Goal: Transaction & Acquisition: Book appointment/travel/reservation

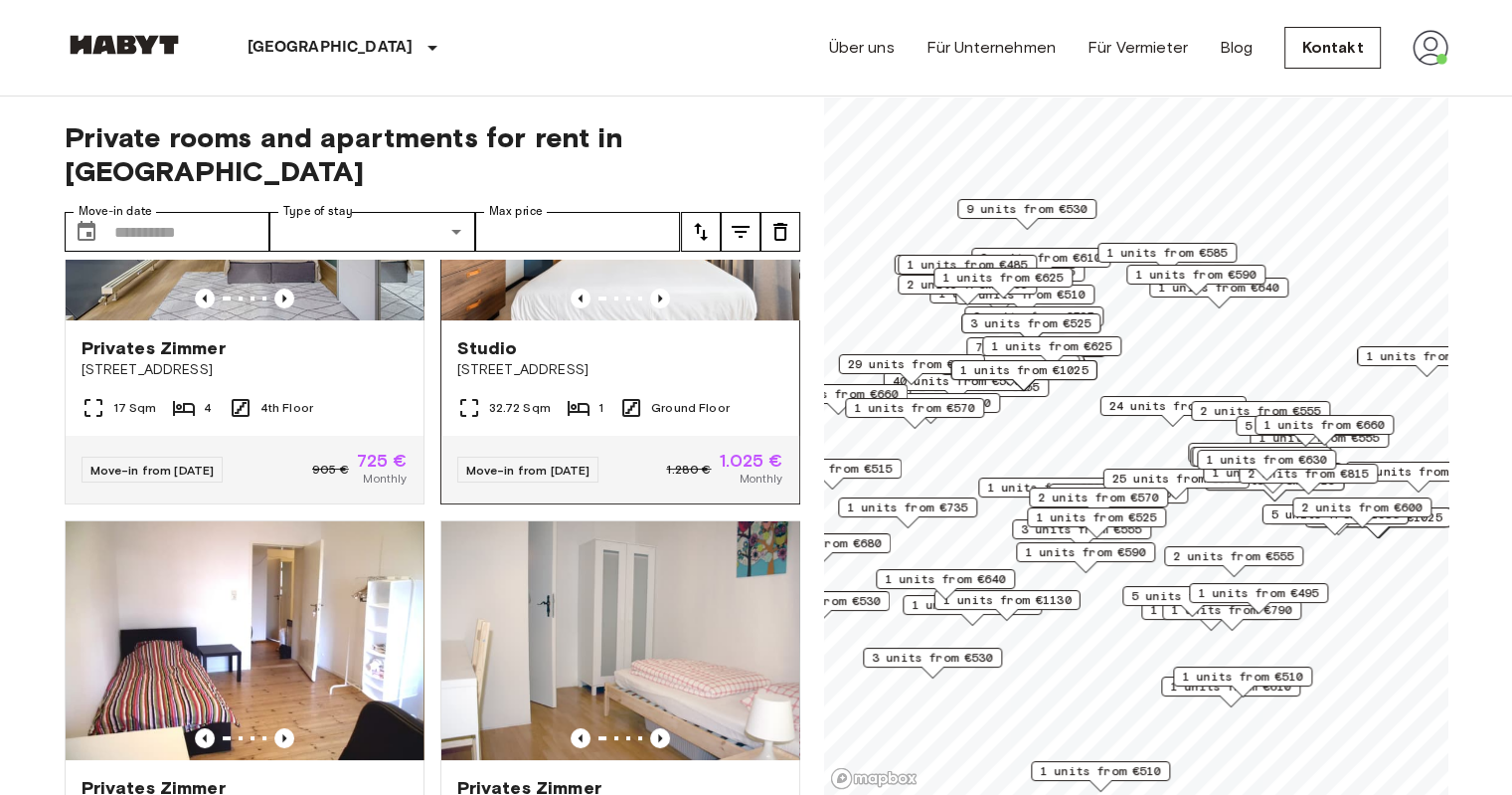
scroll to position [199, 0]
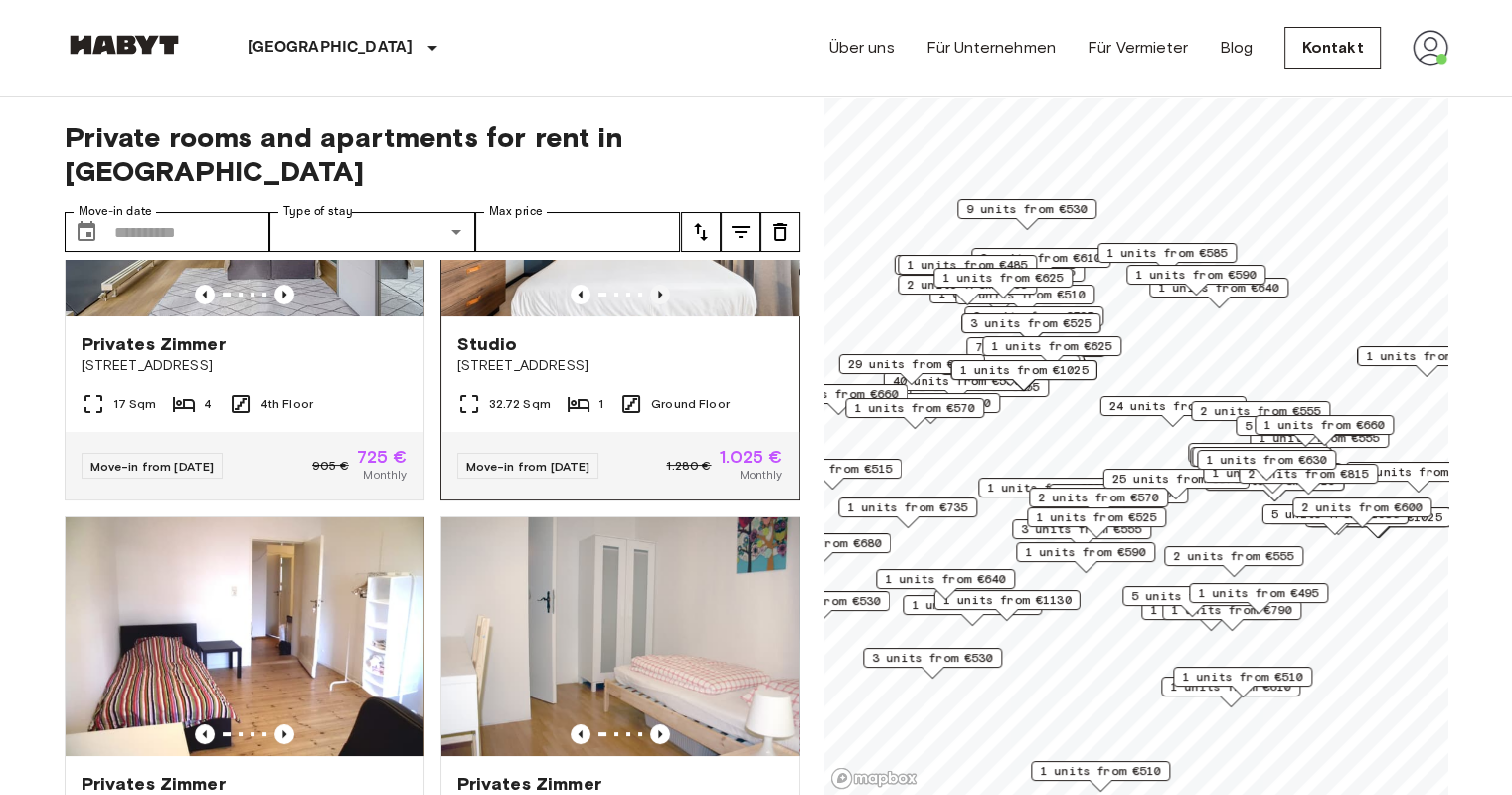
click at [657, 285] on icon "Previous image" at bounding box center [661, 295] width 20 height 20
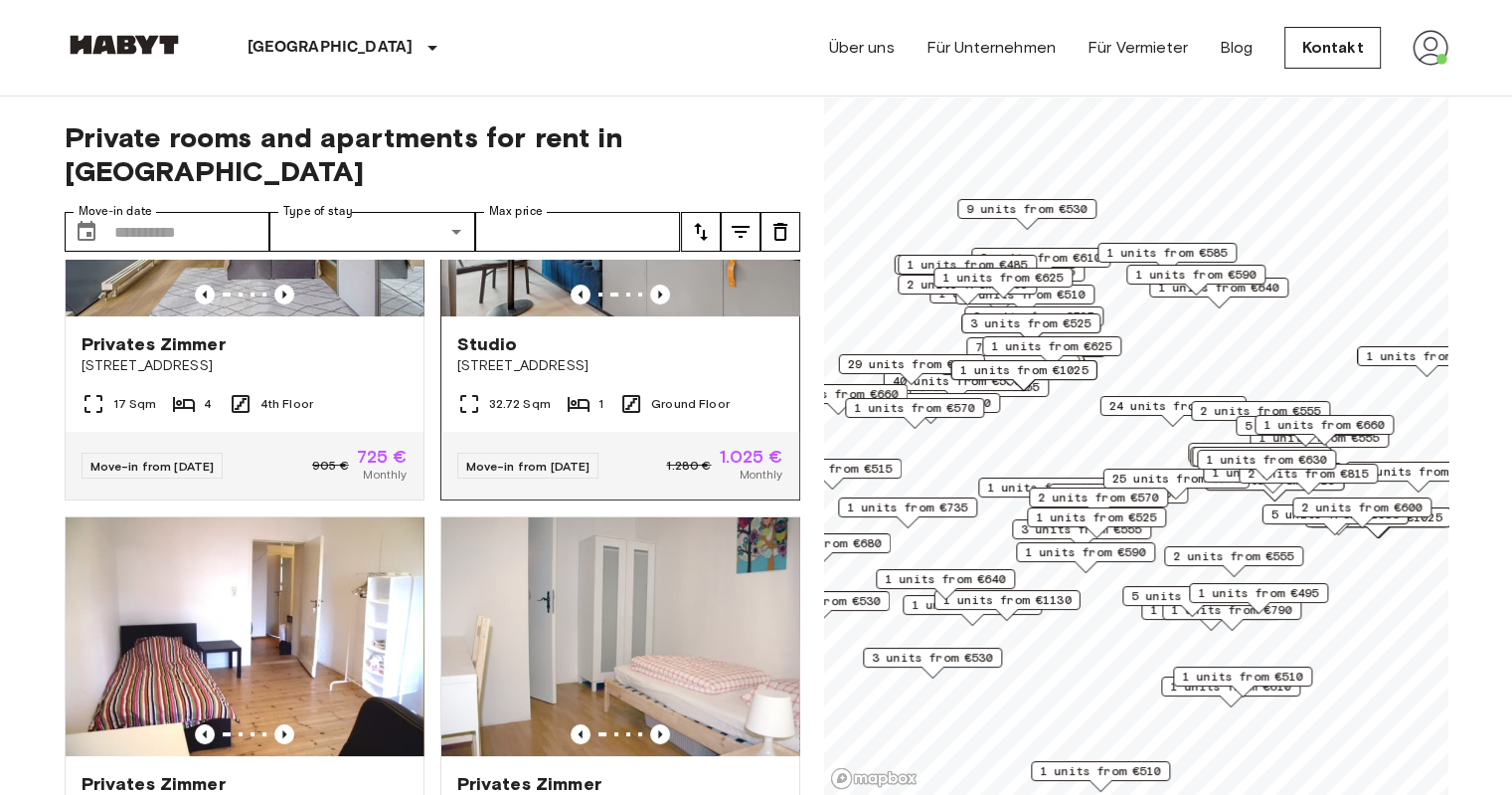
scroll to position [0, 0]
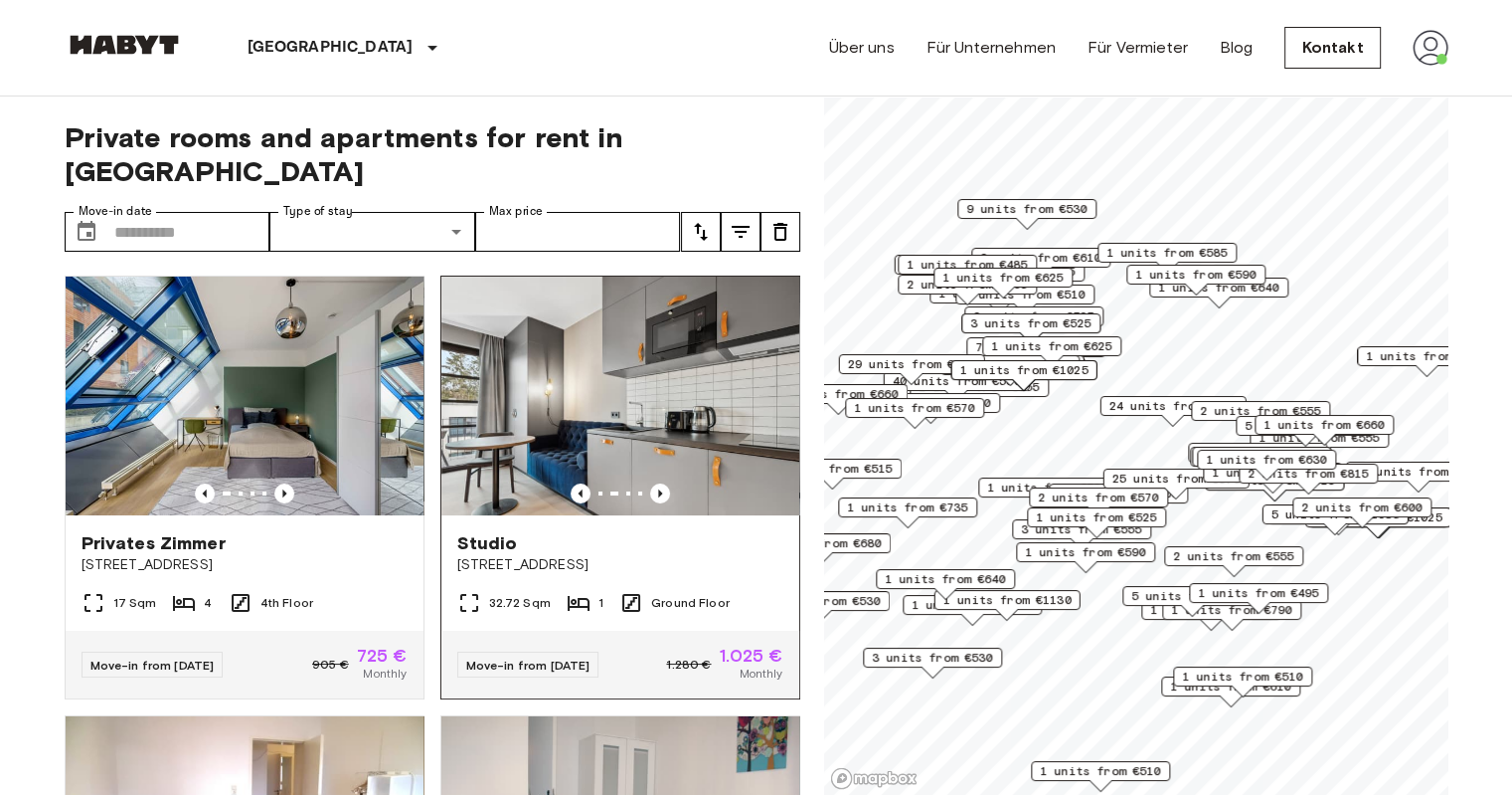
click at [637, 369] on img at bounding box center [621, 396] width 358 height 239
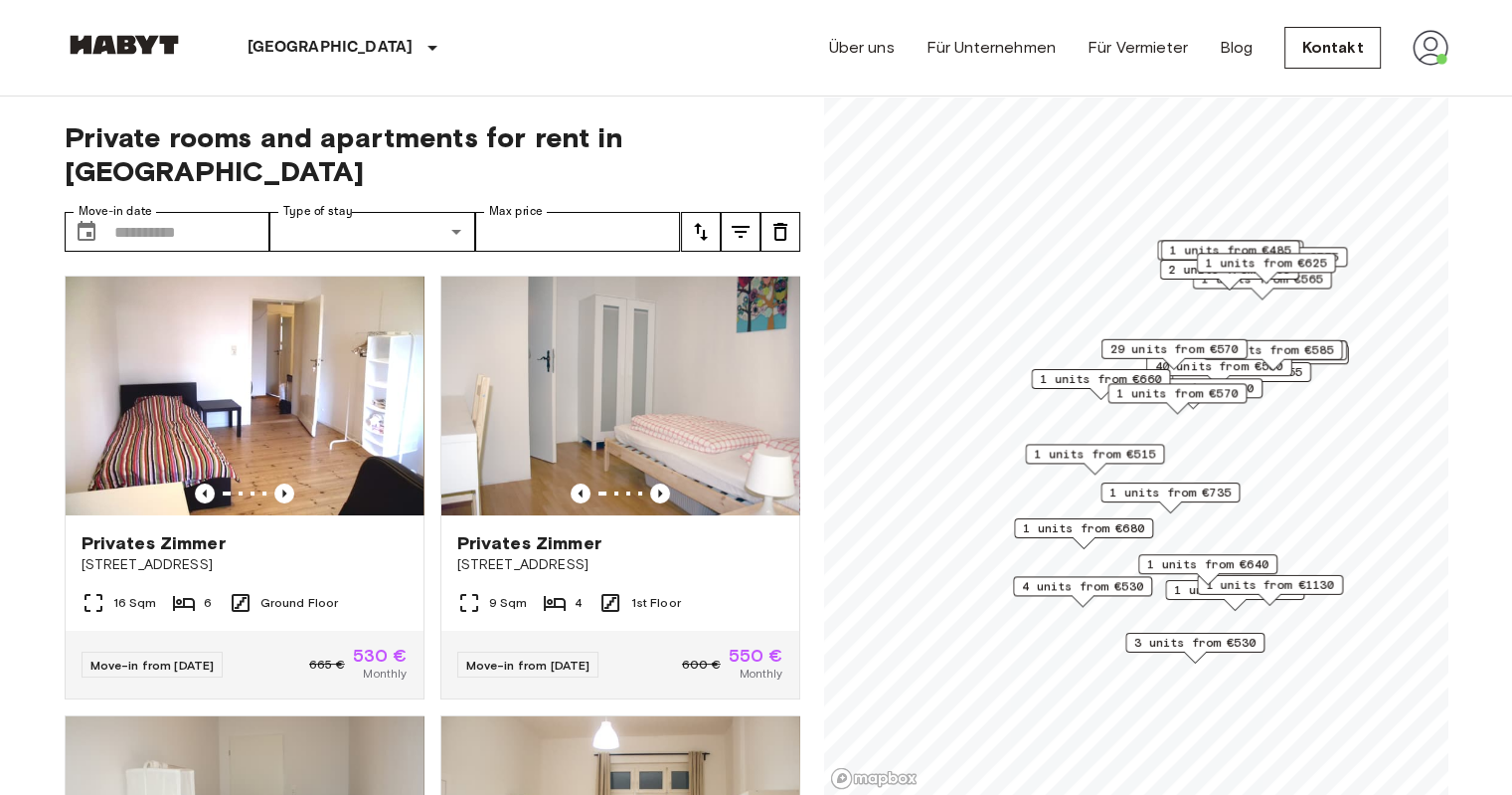
click at [1240, 97] on div "4 units from €530 7 units from €490 3 units from €530 6 units from €540 11 unit…" at bounding box center [1137, 97] width 625 height 0
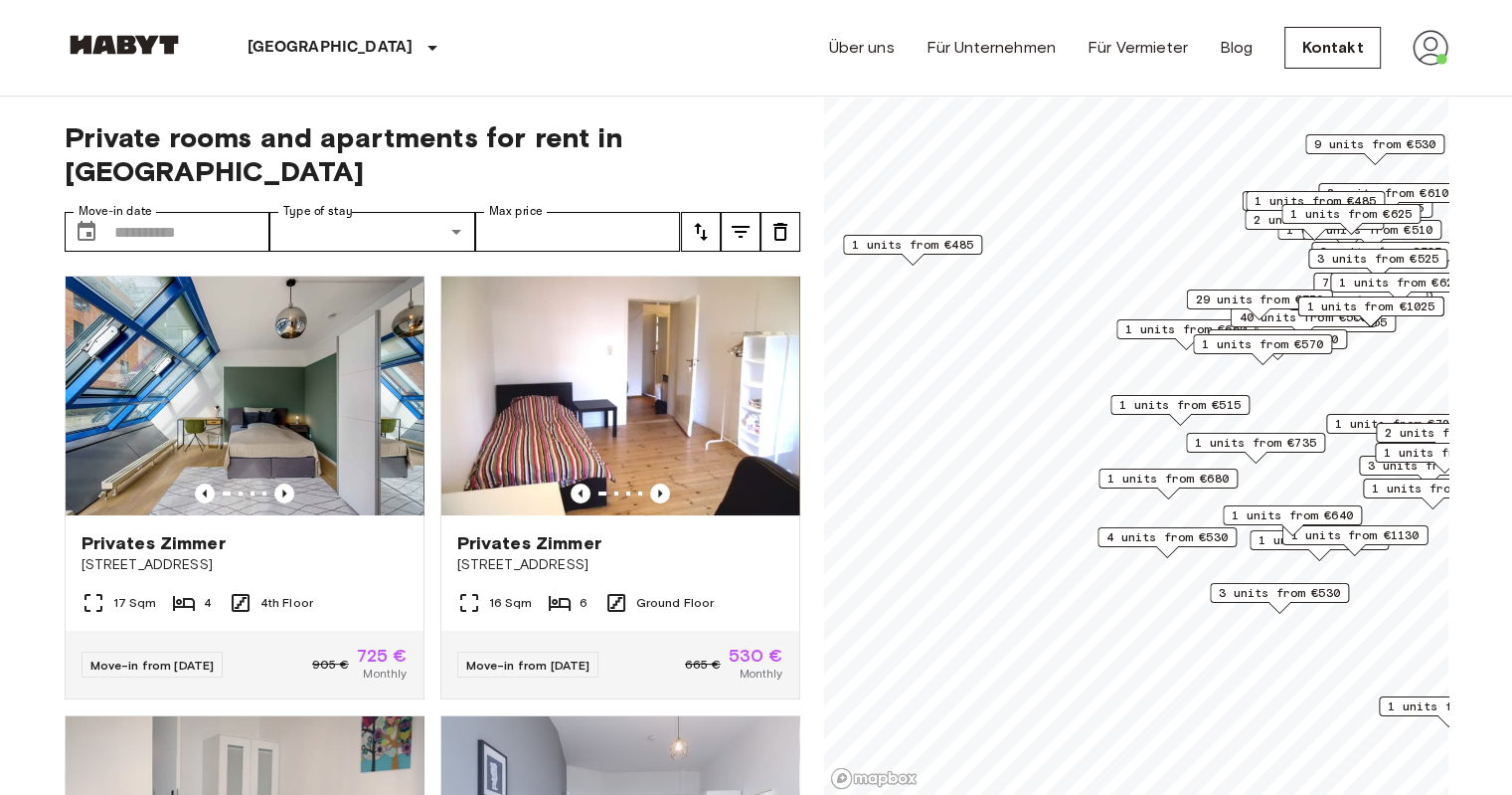
click at [1303, 453] on div "1 units from €735" at bounding box center [1255, 448] width 139 height 31
click at [1310, 438] on span "1 units from €735" at bounding box center [1255, 443] width 121 height 18
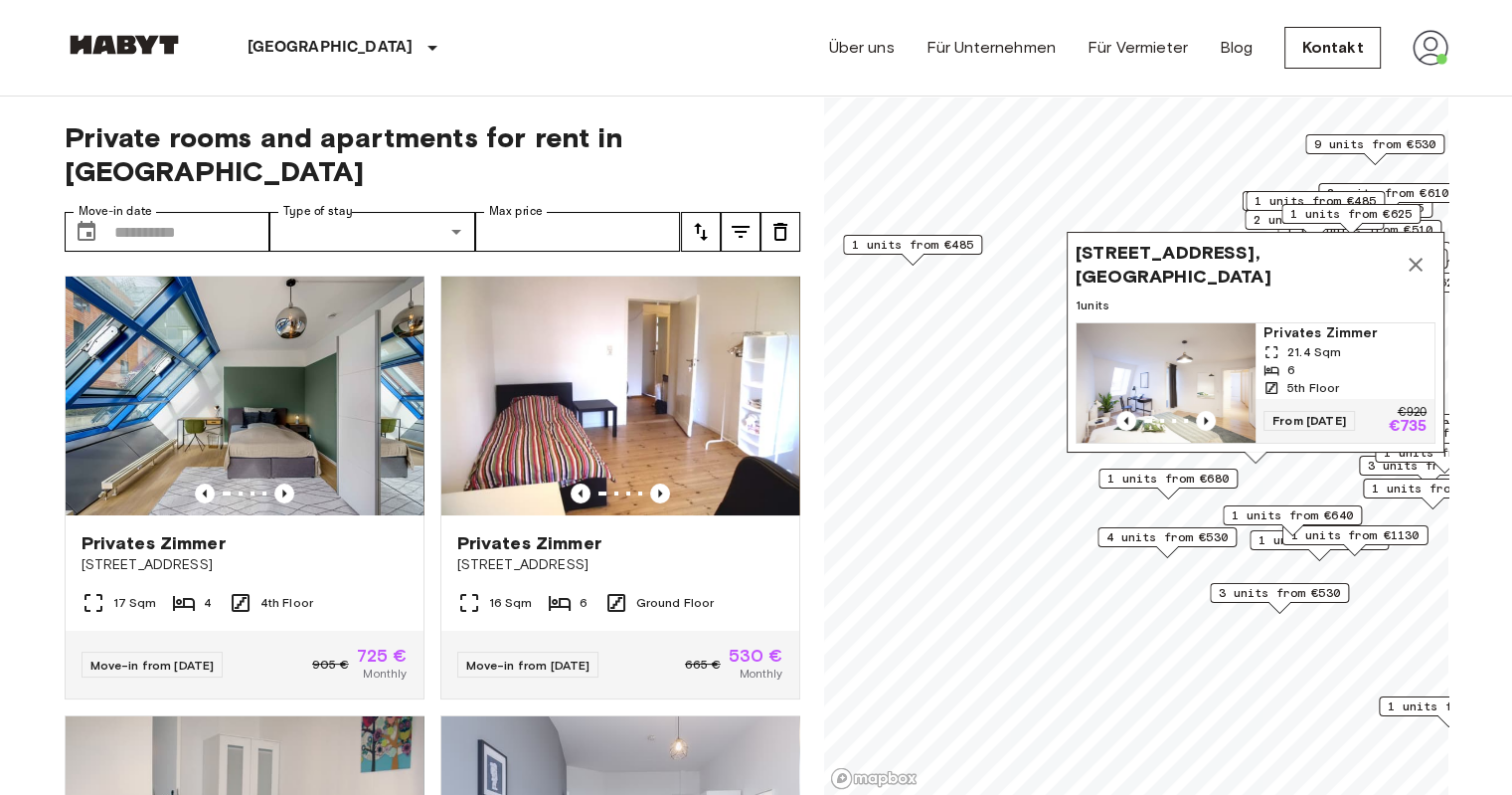
click at [1233, 367] on img "Map marker" at bounding box center [1166, 383] width 179 height 119
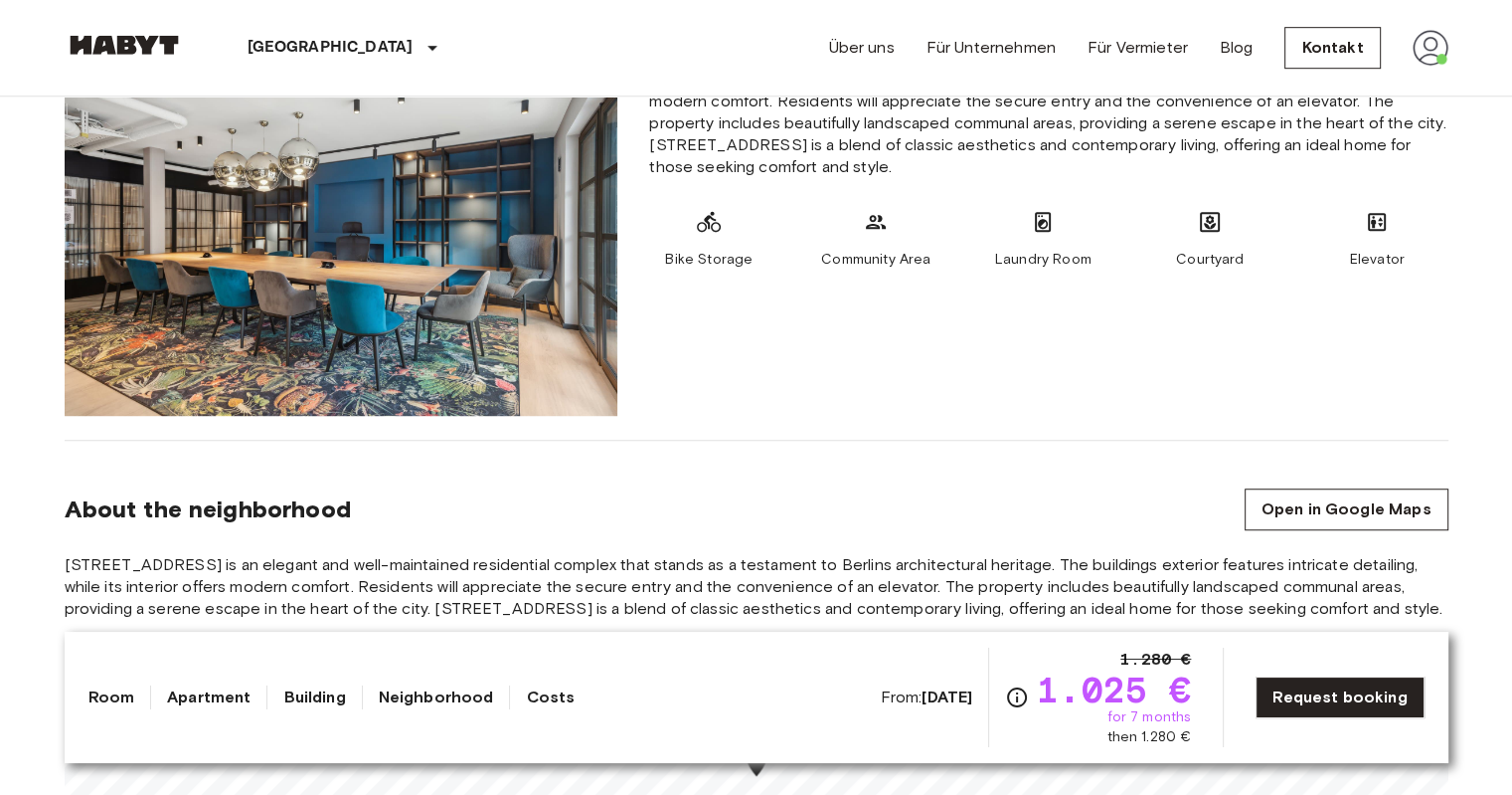
scroll to position [1889, 0]
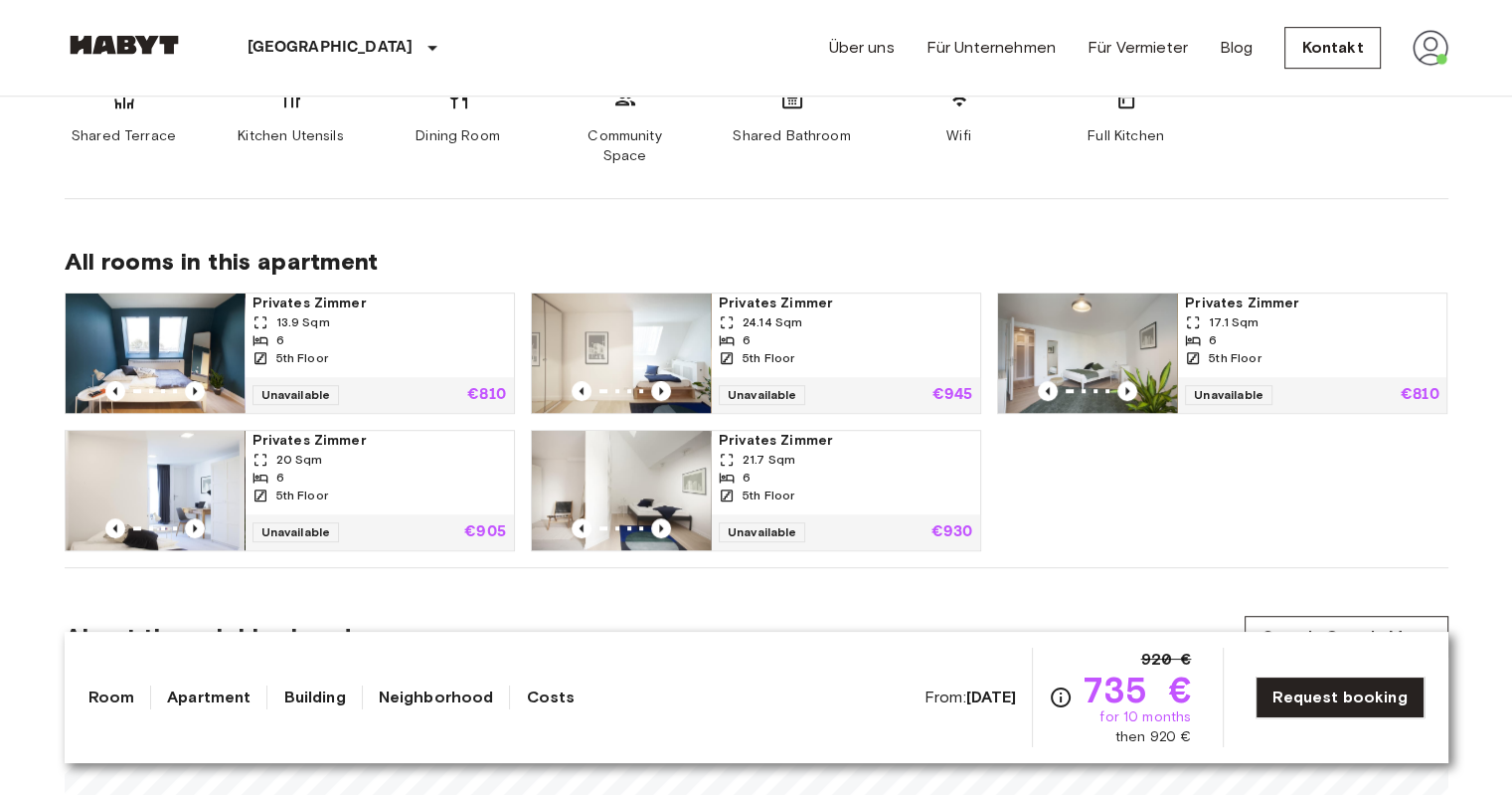
scroll to position [1193, 0]
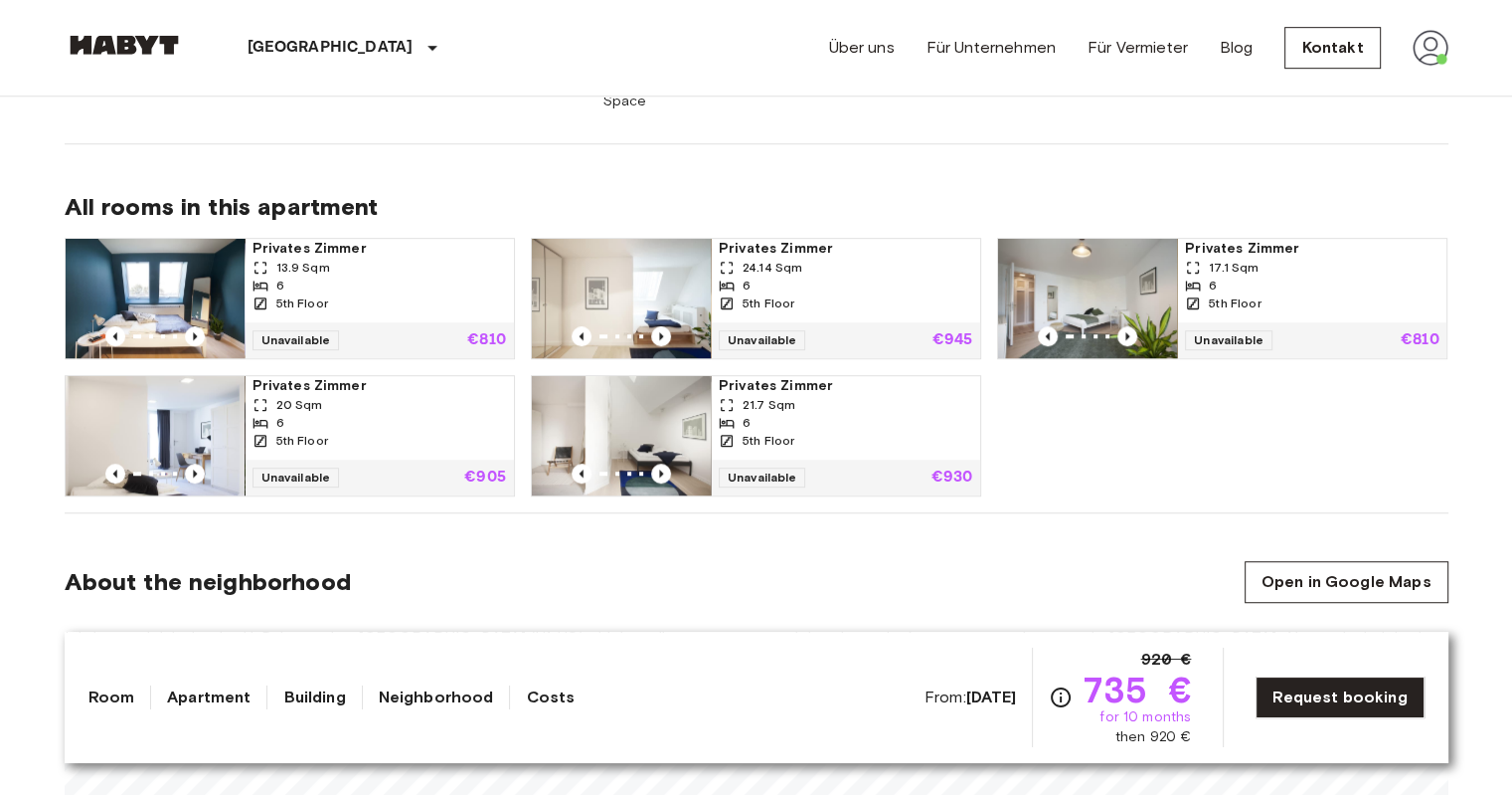
click at [167, 272] on img at bounding box center [155, 298] width 179 height 119
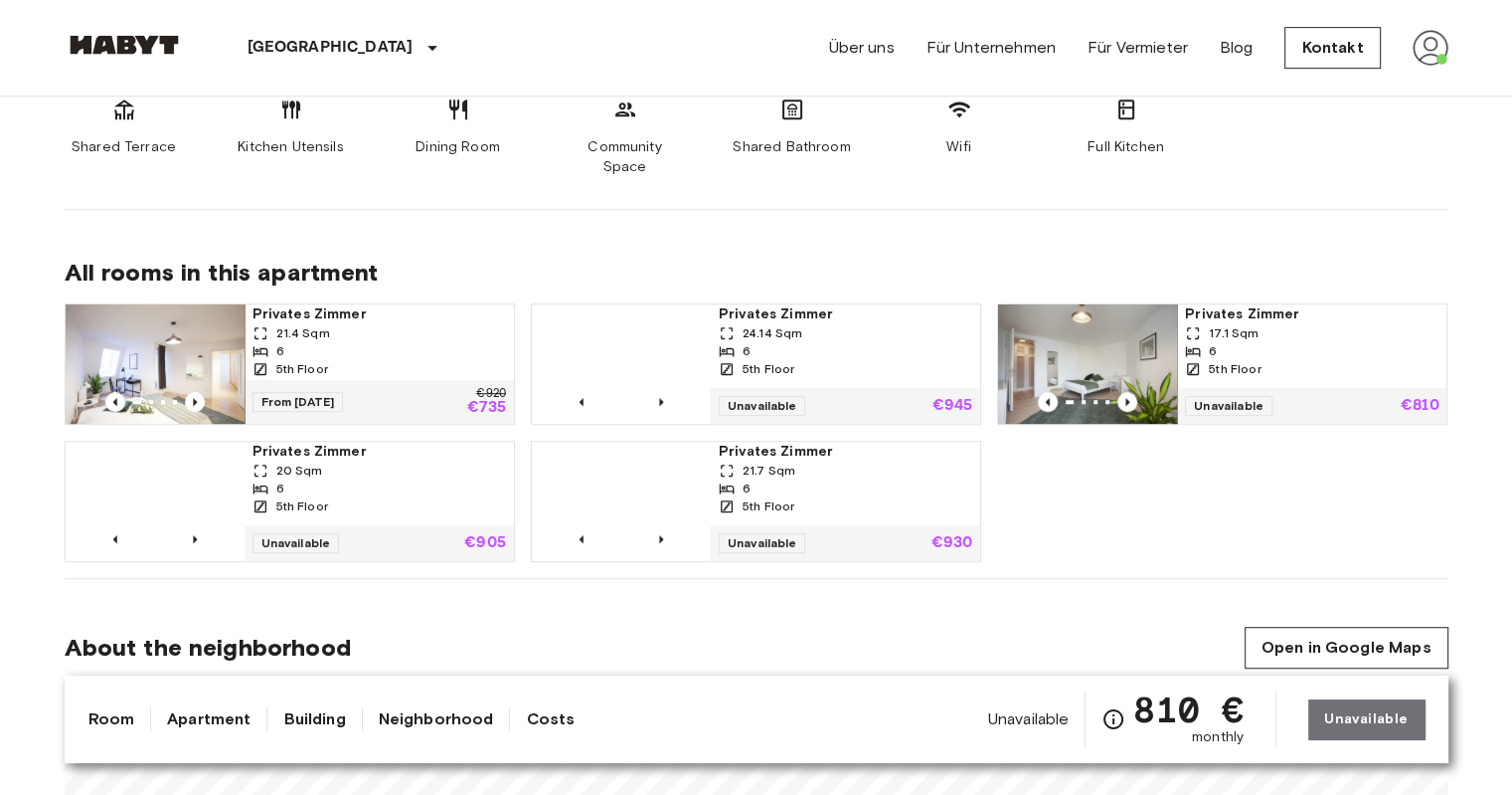
scroll to position [1193, 0]
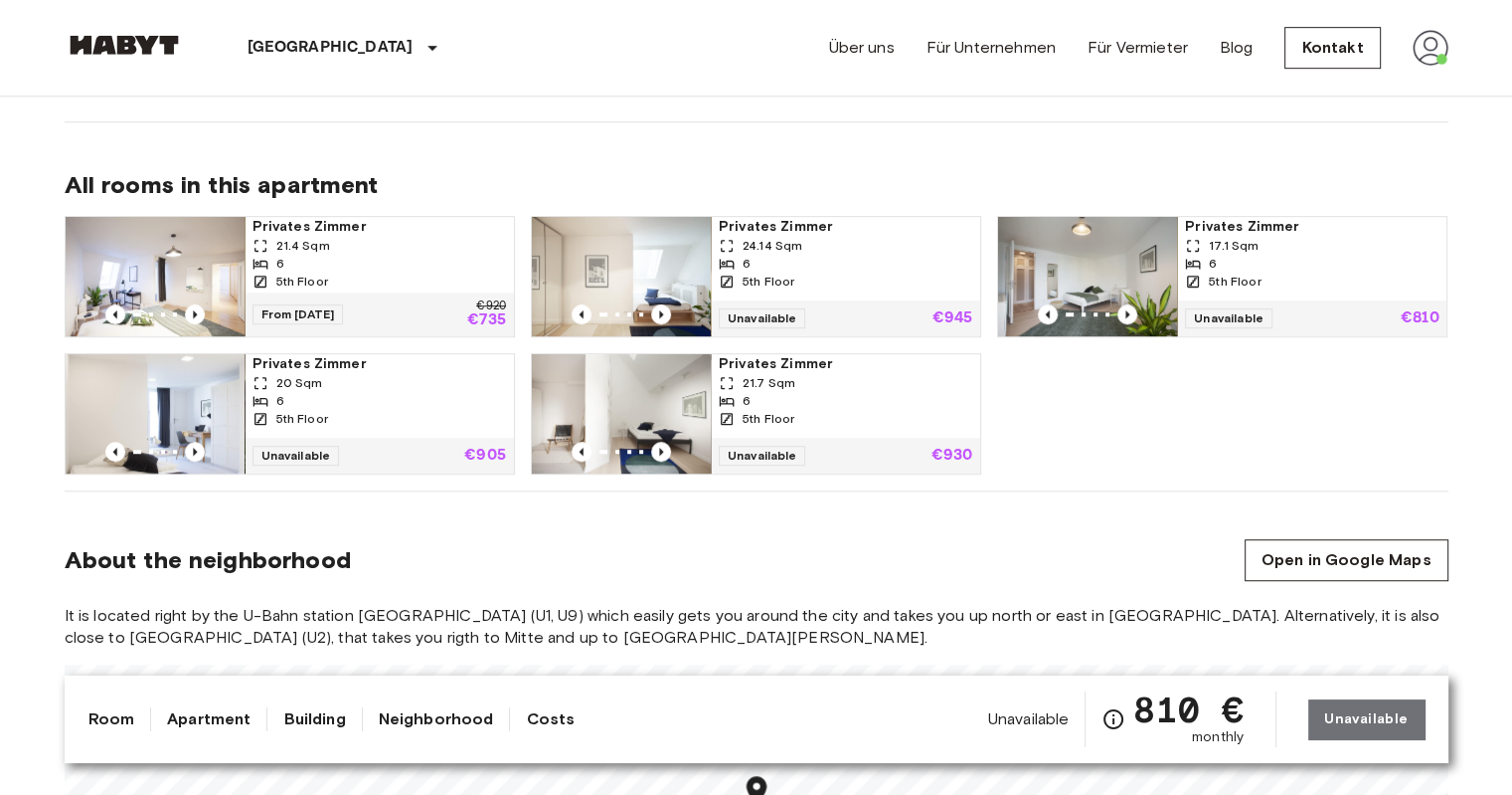
click at [1117, 237] on img at bounding box center [1087, 277] width 179 height 119
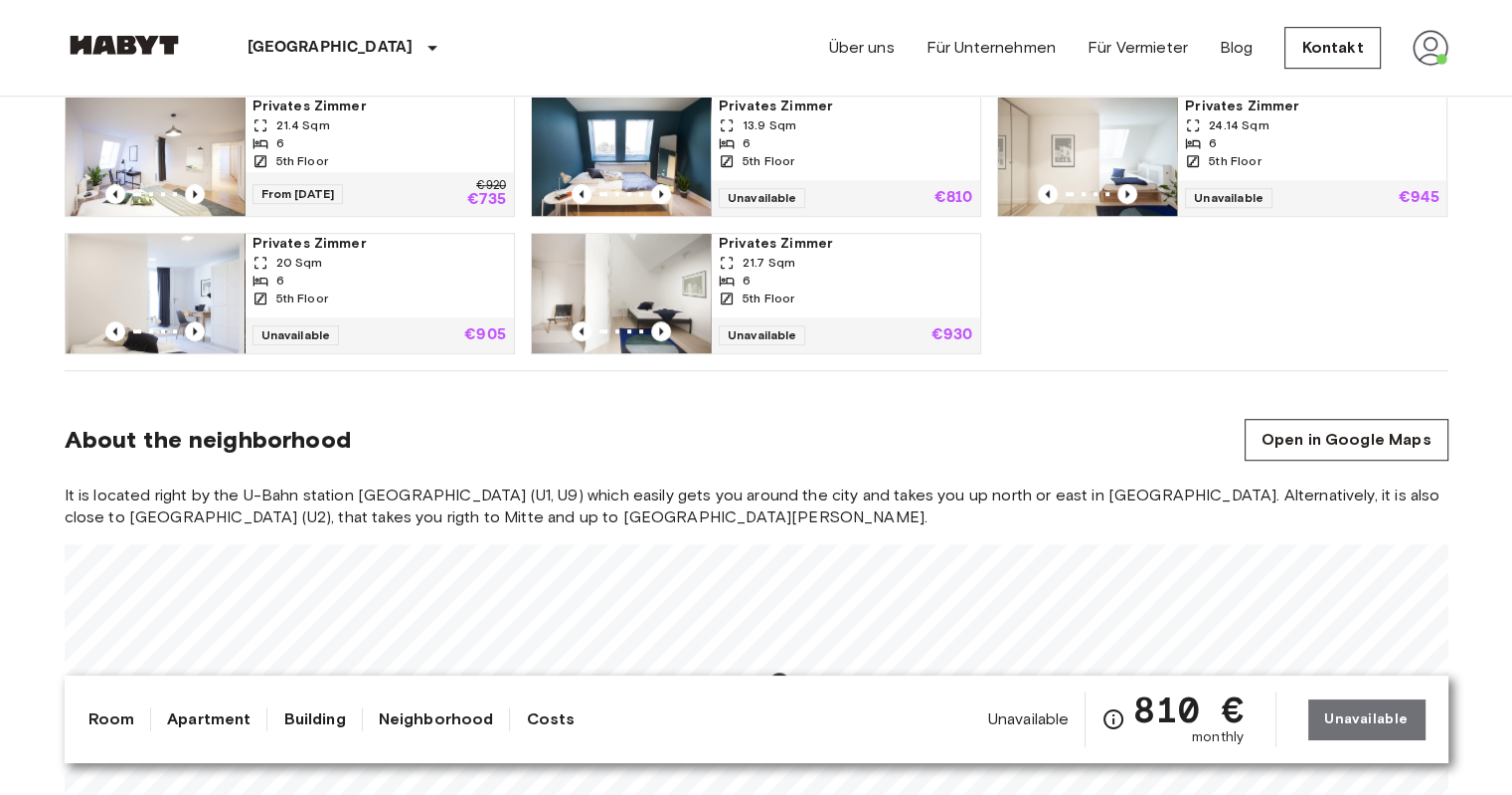
scroll to position [1193, 0]
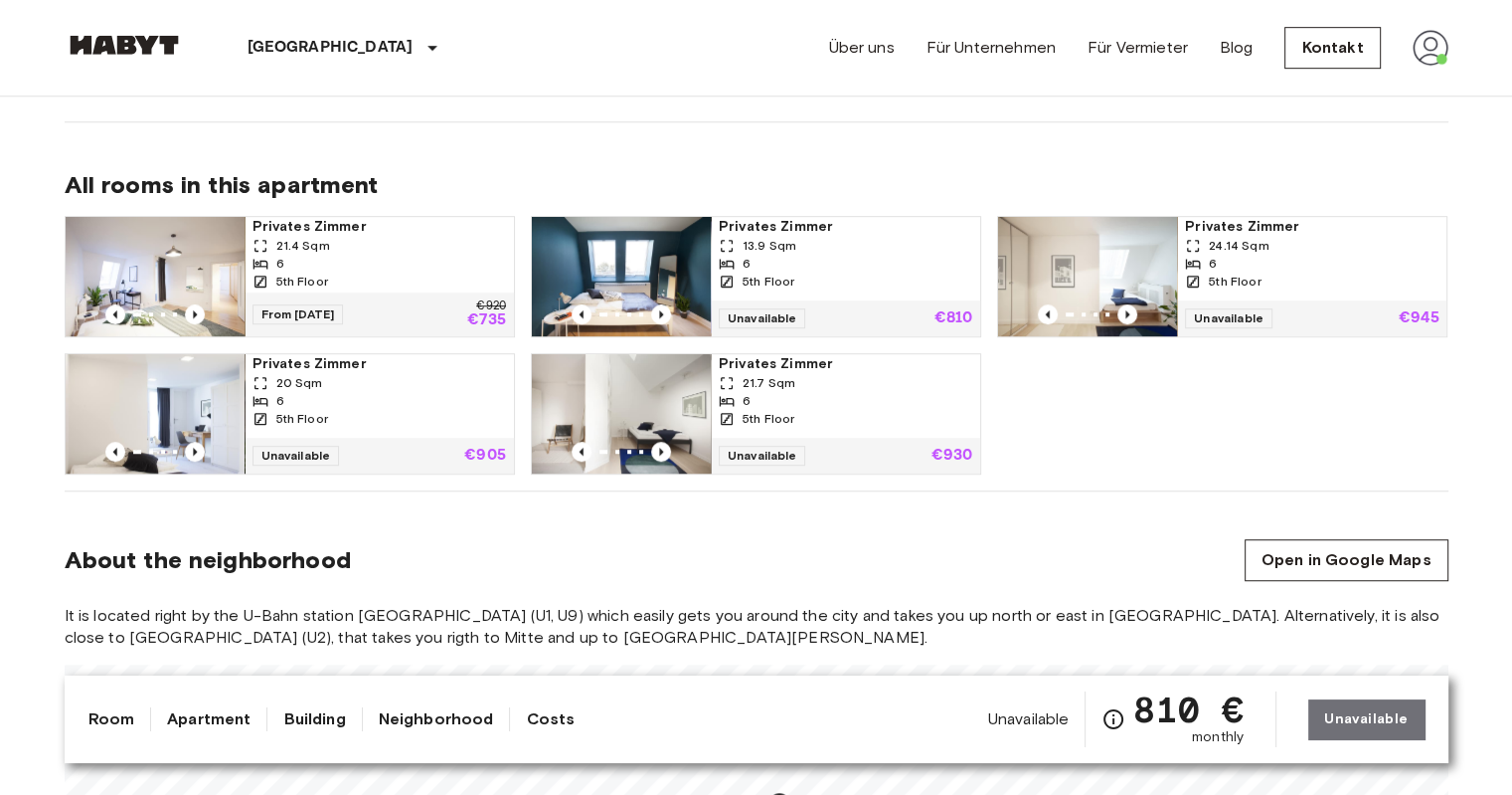
click at [712, 496] on section "About the neighborhood Open in Google Maps It is located right by the U-Bahn st…" at bounding box center [756, 739] width 1384 height 497
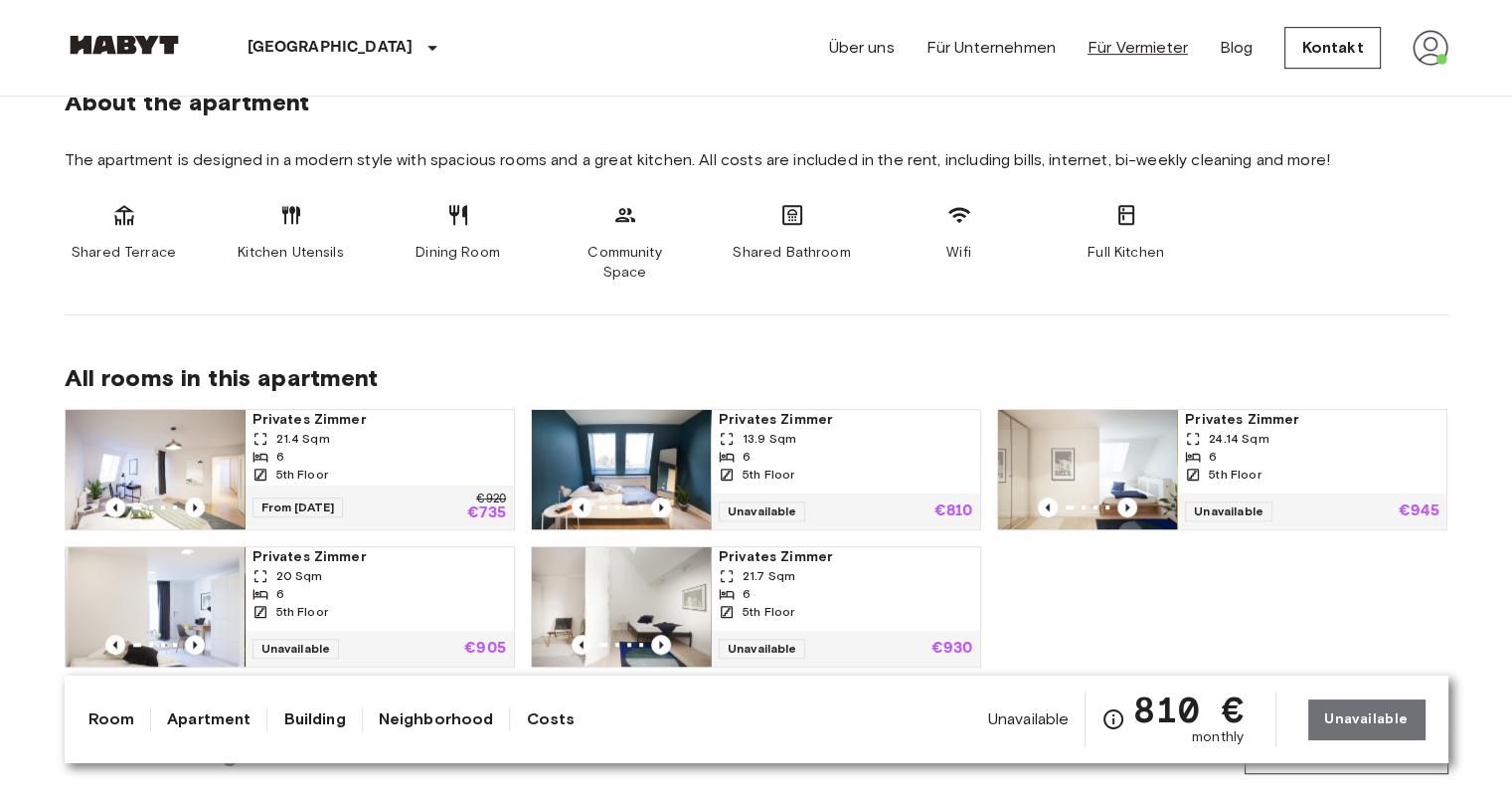
scroll to position [895, 0]
